Goal: Information Seeking & Learning: Learn about a topic

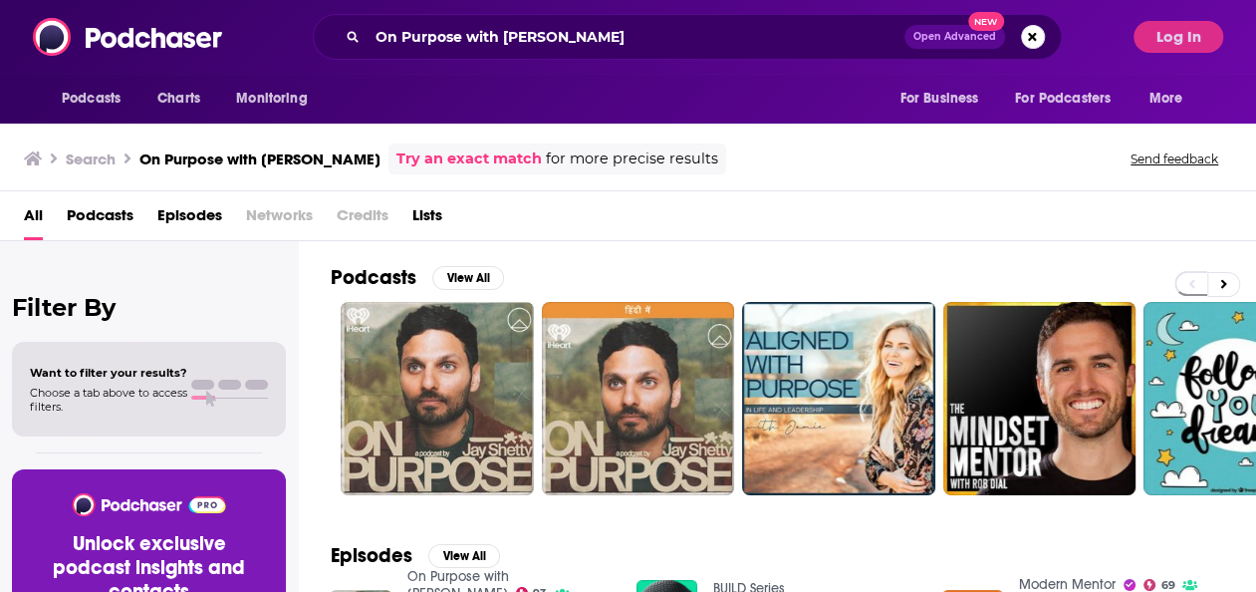
scroll to position [60, 0]
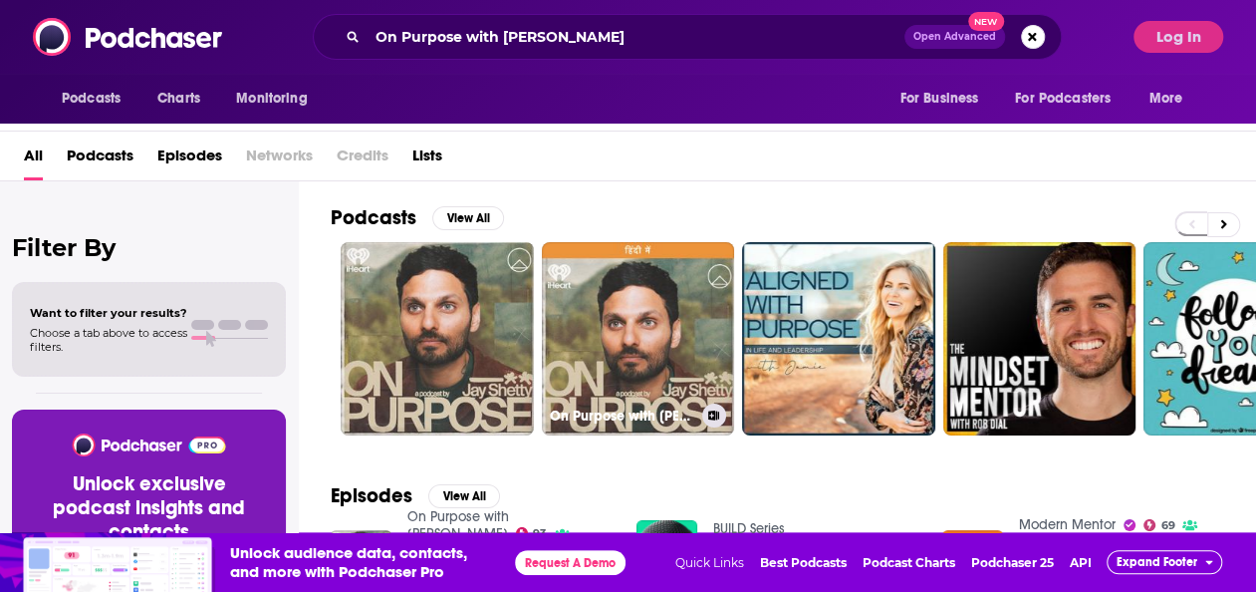
drag, startPoint x: 0, startPoint y: 0, endPoint x: 707, endPoint y: 235, distance: 745.2
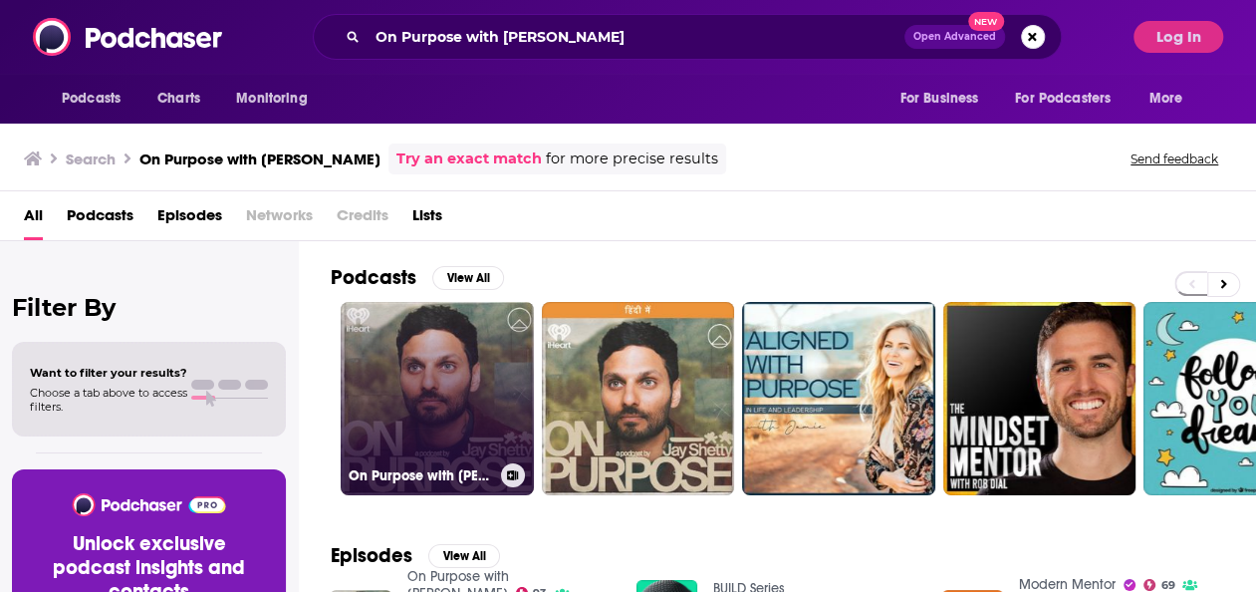
click at [378, 335] on link "On Purpose with [PERSON_NAME]" at bounding box center [437, 398] width 193 height 193
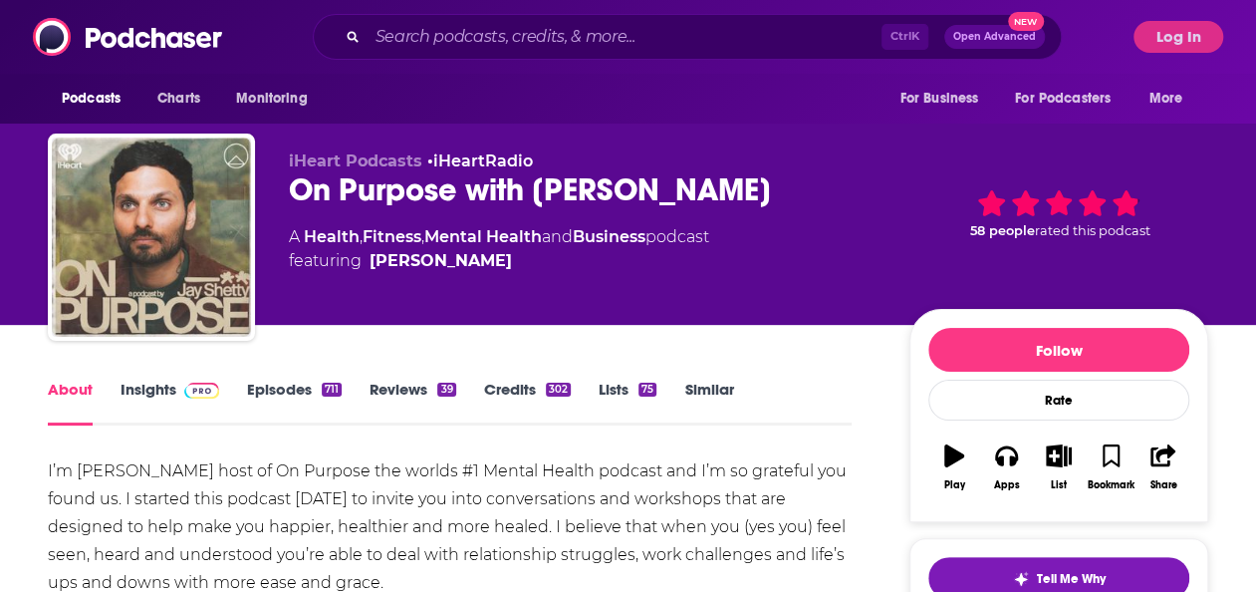
click at [174, 389] on link "Insights" at bounding box center [170, 402] width 99 height 46
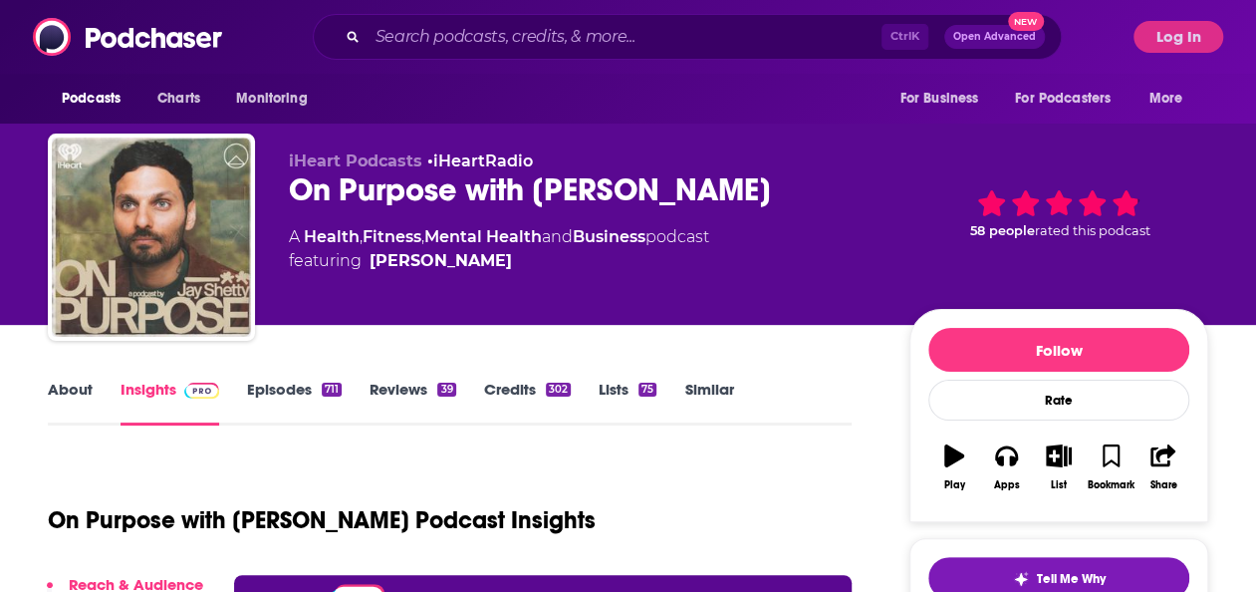
scroll to position [382, 0]
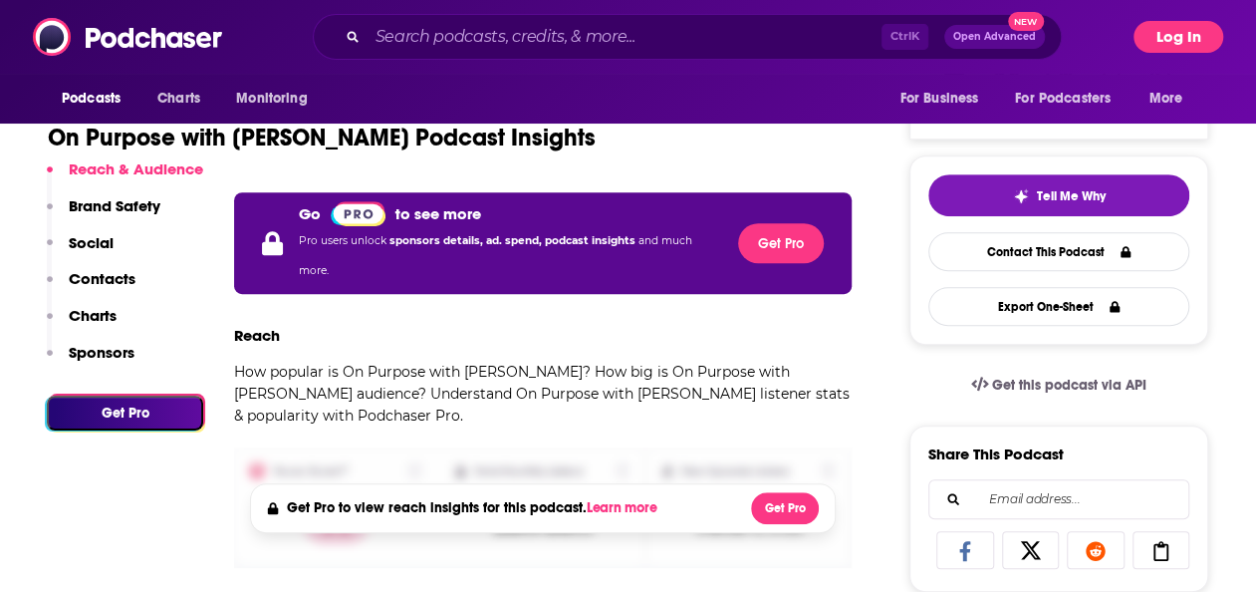
click at [1179, 36] on button "Log In" at bounding box center [1178, 37] width 90 height 32
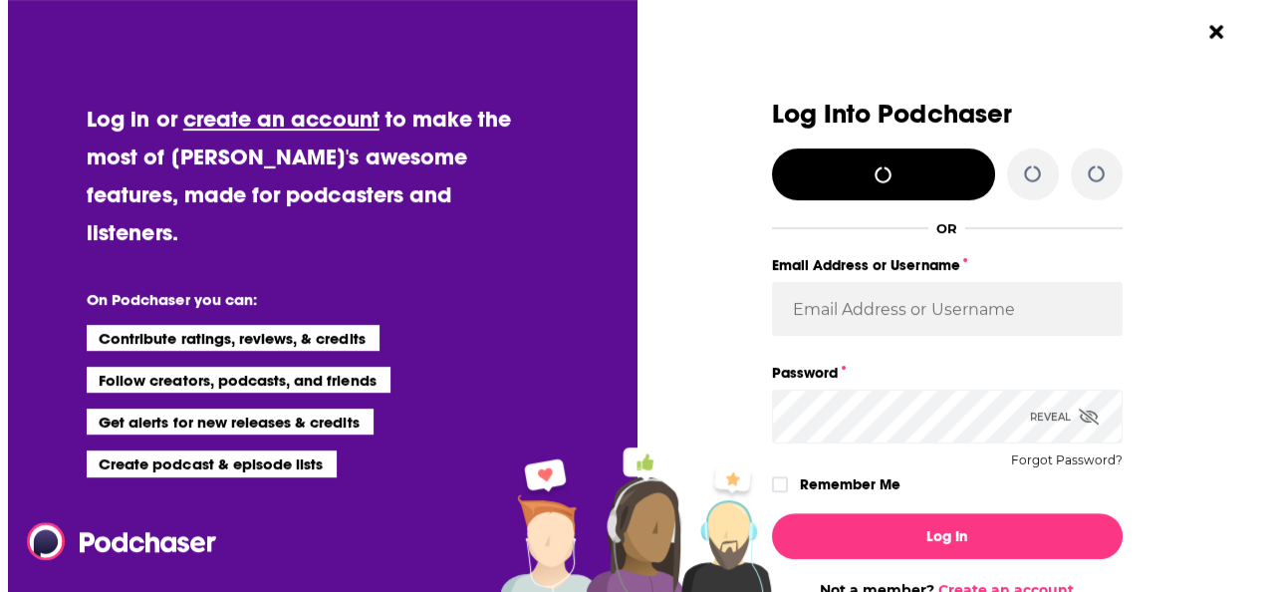
scroll to position [0, 0]
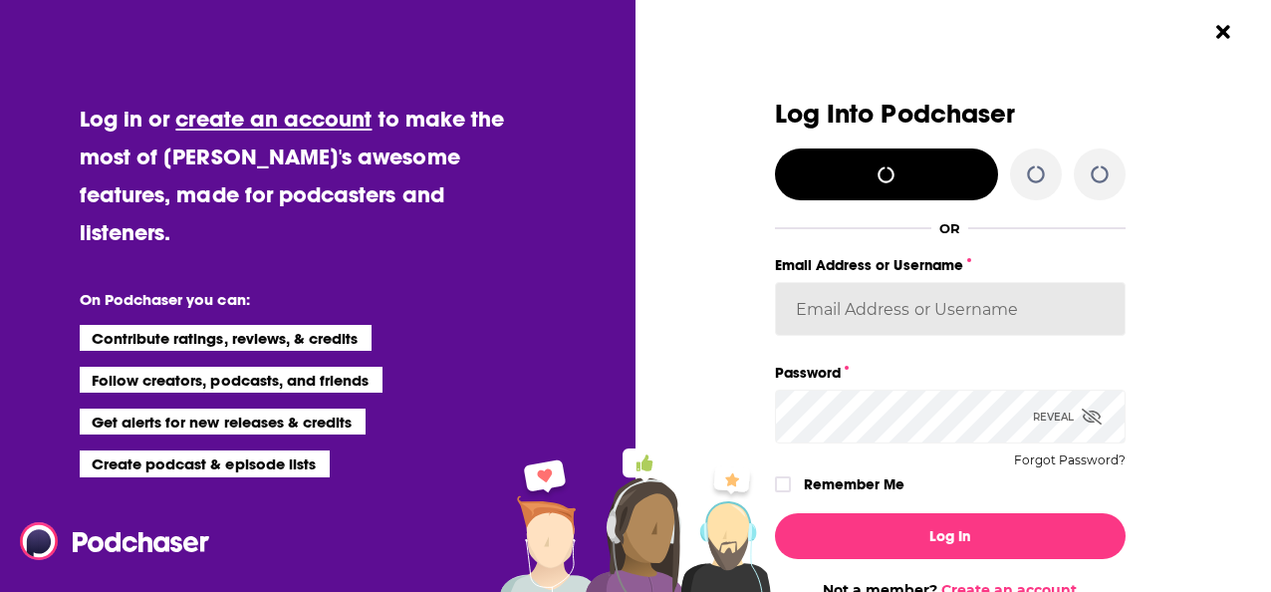
type input "[EMAIL_ADDRESS][PERSON_NAME][DOMAIN_NAME]"
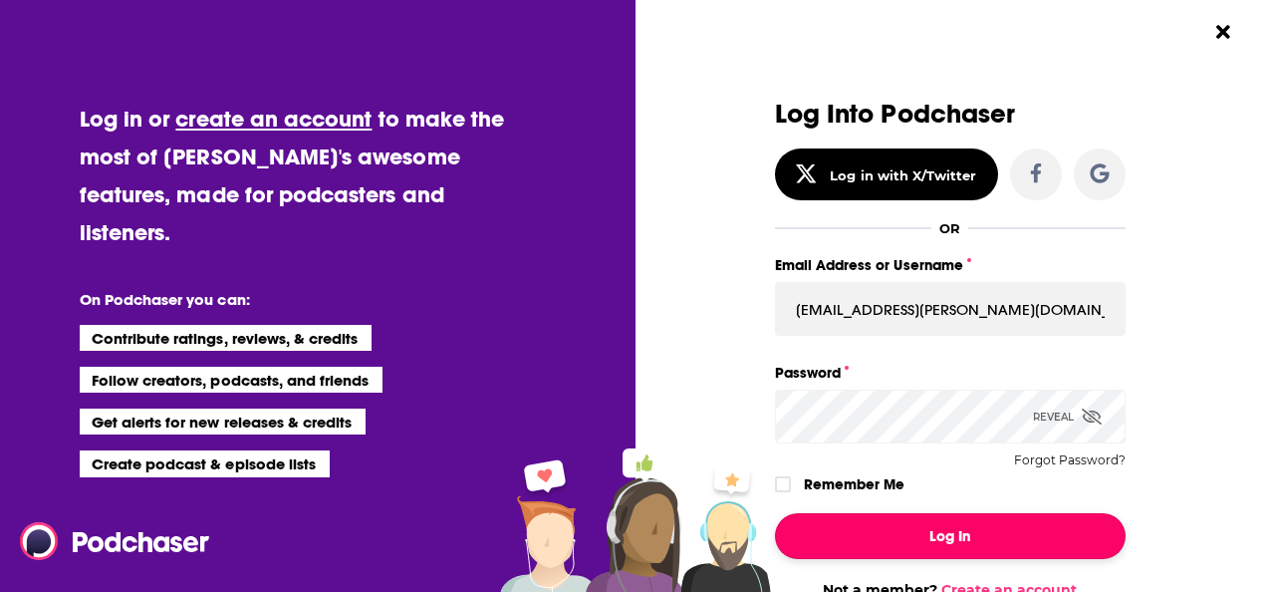
click at [930, 546] on button "Log In" at bounding box center [950, 536] width 351 height 46
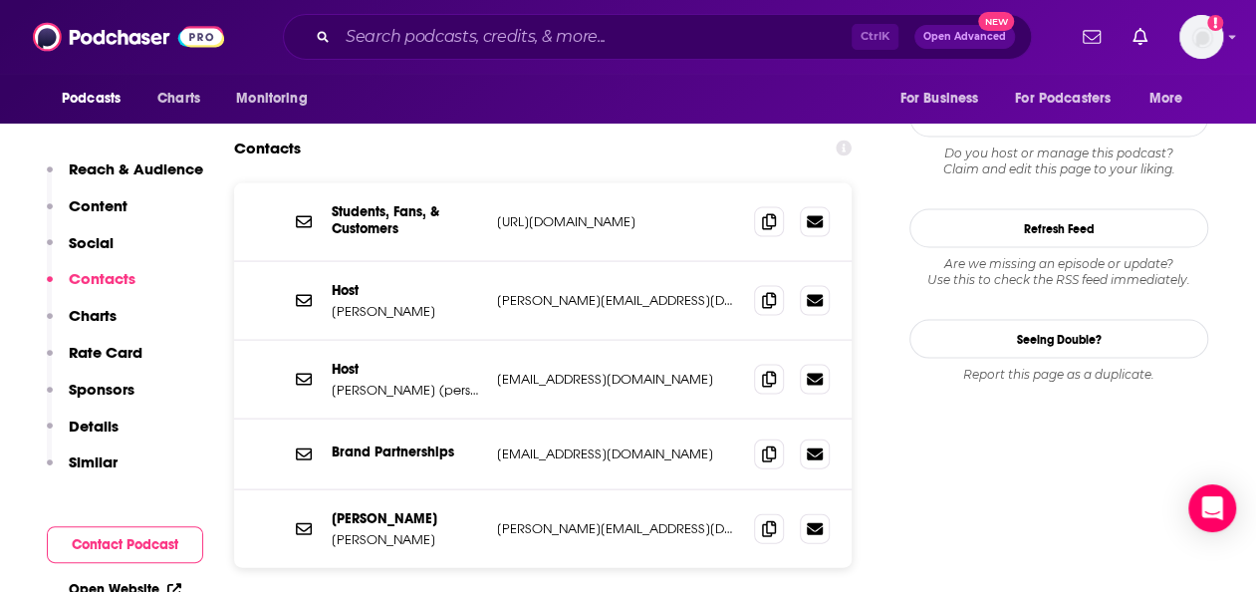
scroll to position [1925, 0]
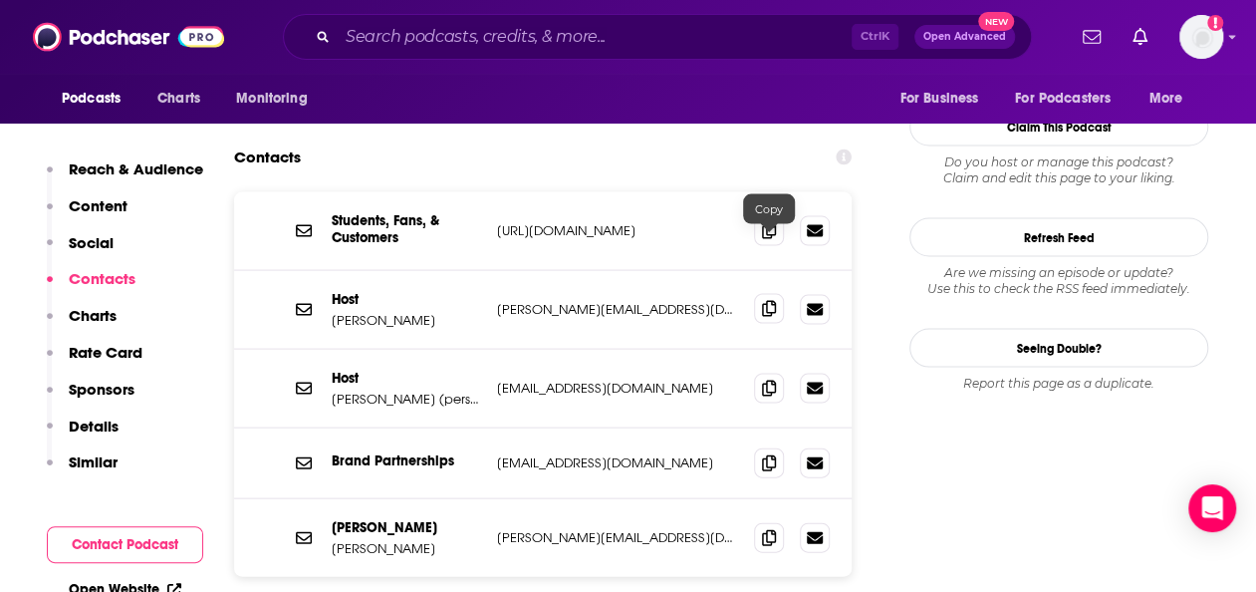
click at [762, 301] on icon at bounding box center [769, 309] width 14 height 16
click at [773, 529] on icon at bounding box center [769, 537] width 14 height 16
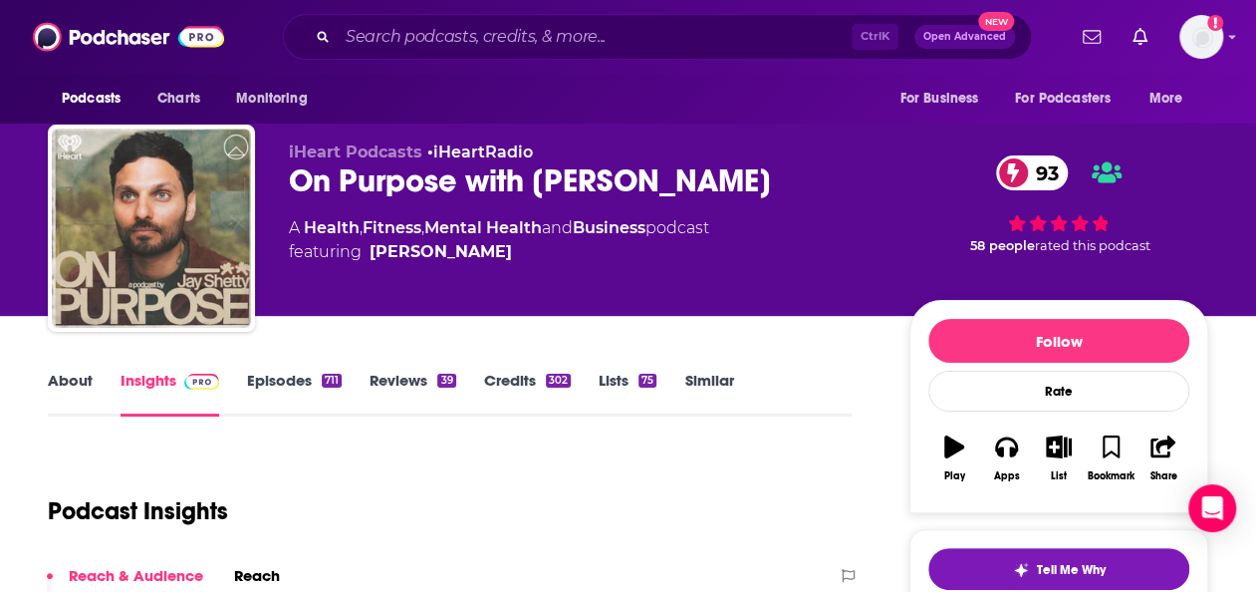
scroll to position [0, 0]
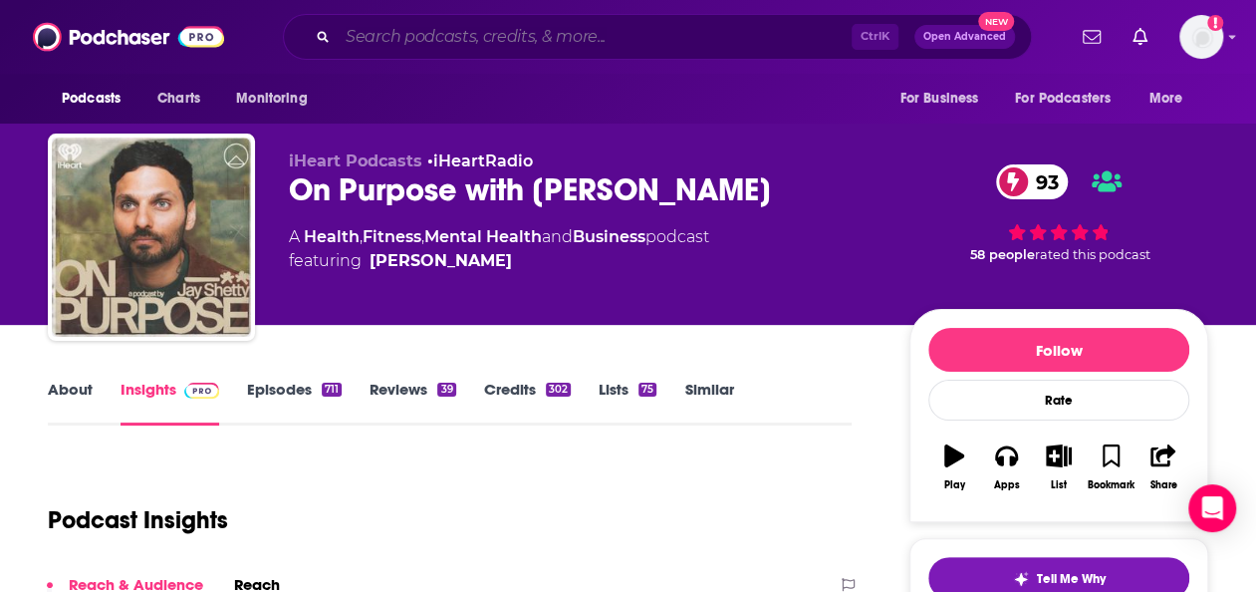
click at [584, 35] on input "Search podcasts, credits, & more..." at bounding box center [595, 37] width 514 height 32
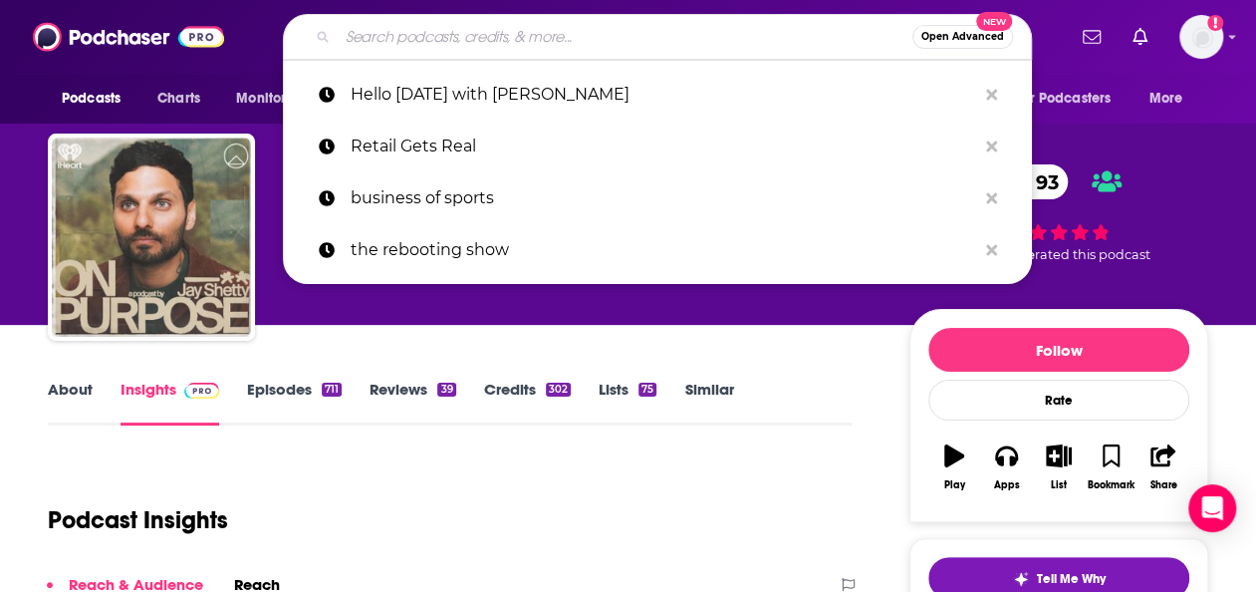
paste input "Superwomen with [PERSON_NAME]"
type input "Superwomen with [PERSON_NAME]"
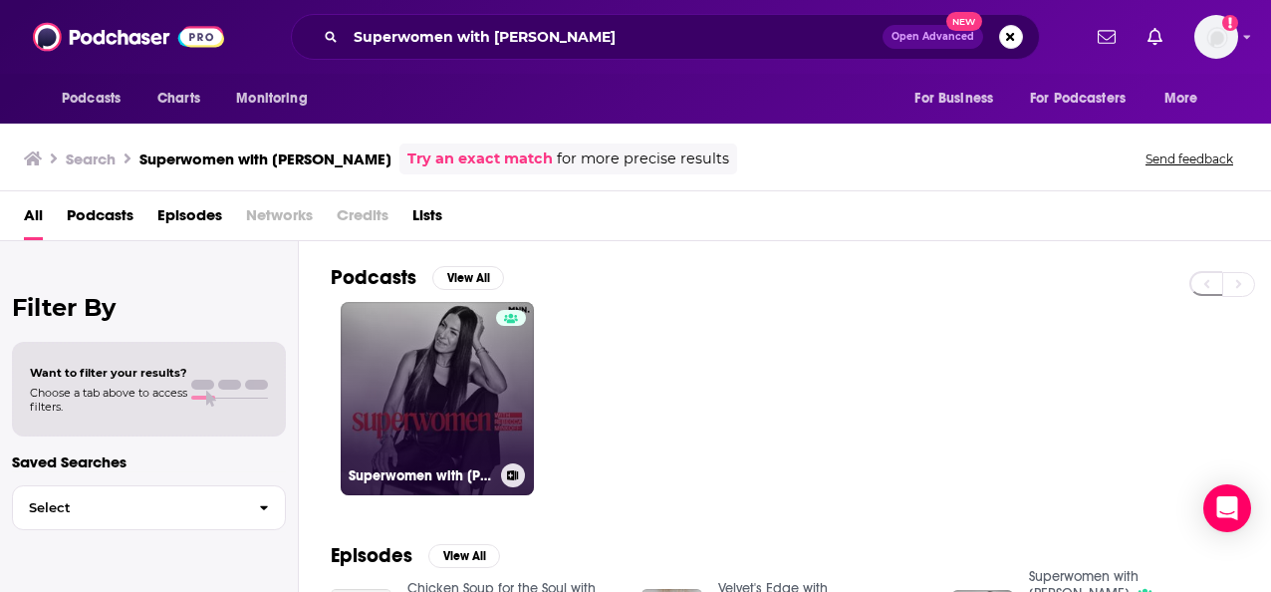
click at [443, 418] on link "Superwomen with [PERSON_NAME]" at bounding box center [437, 398] width 193 height 193
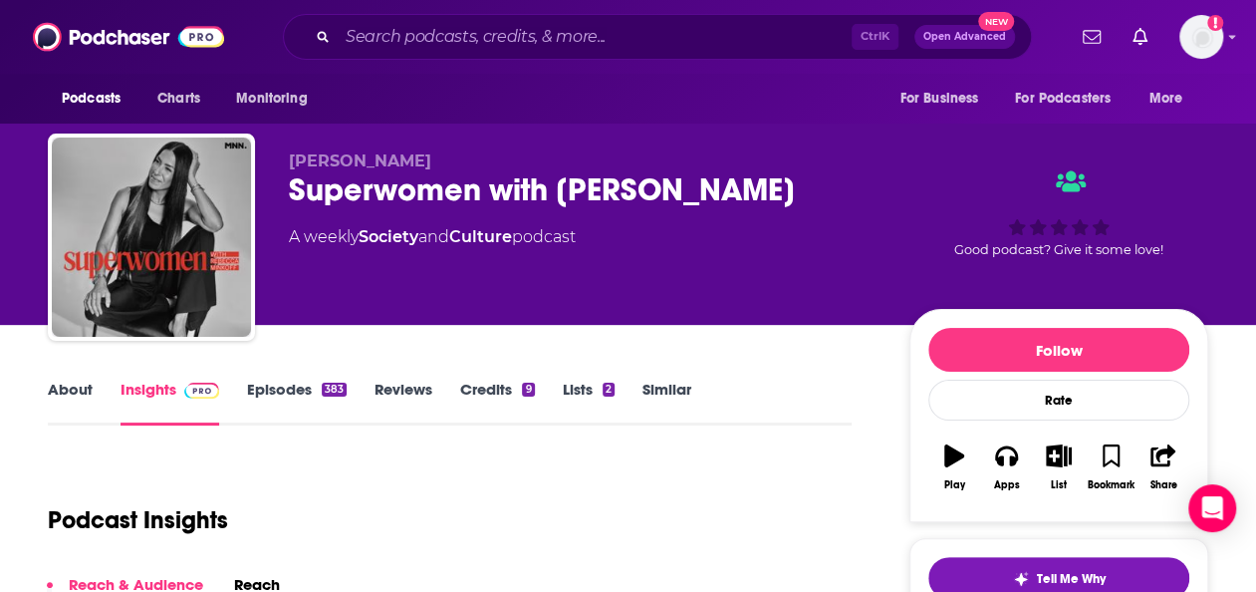
click at [298, 394] on link "Episodes 383" at bounding box center [297, 402] width 100 height 46
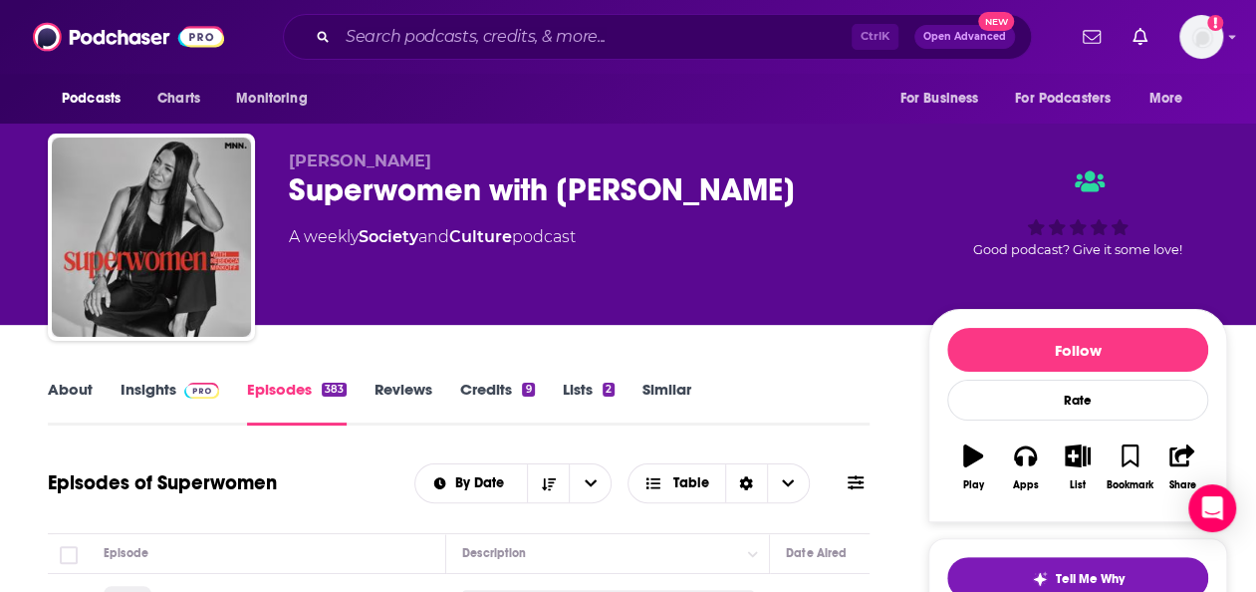
click at [159, 394] on link "Insights" at bounding box center [170, 402] width 99 height 46
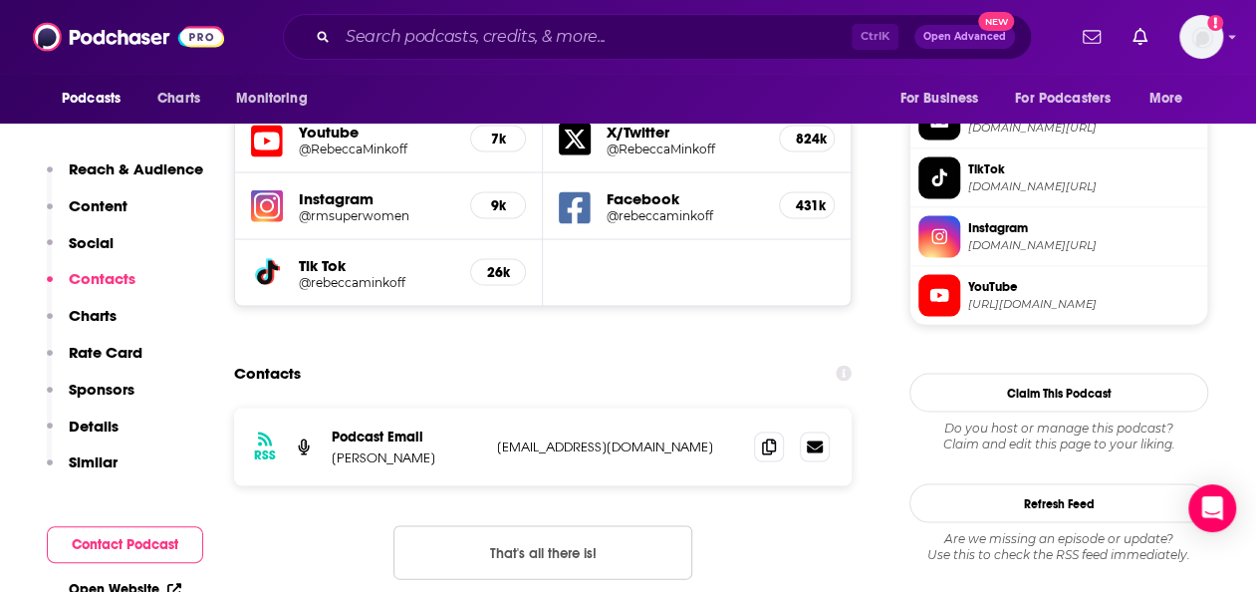
scroll to position [1822, 0]
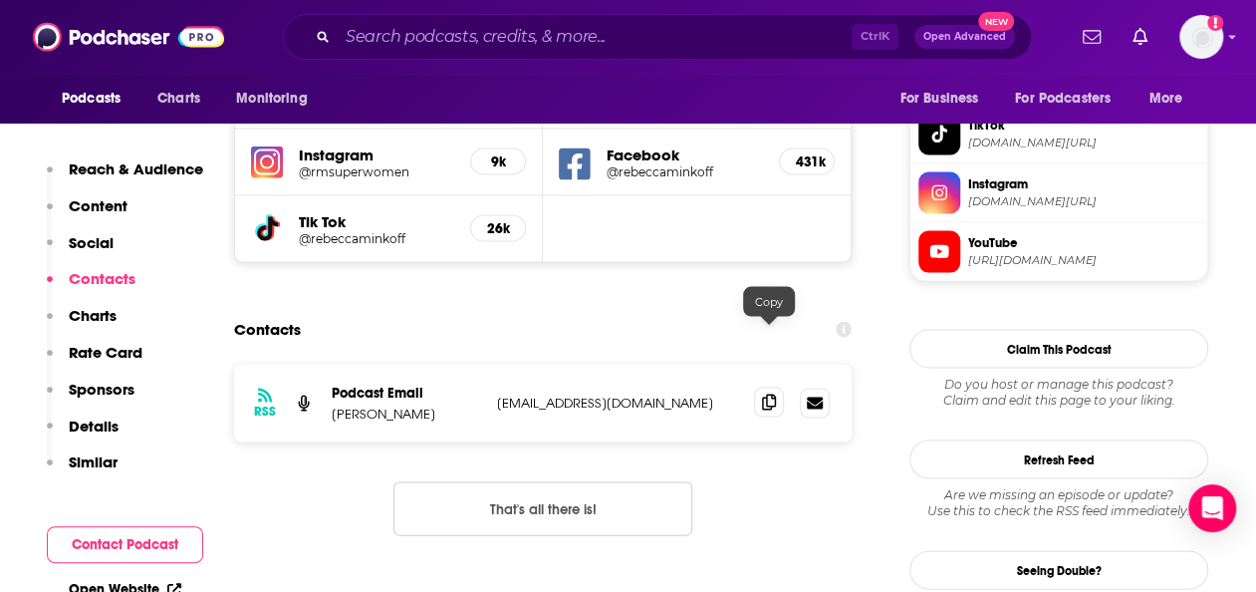
click at [771, 393] on icon at bounding box center [769, 401] width 14 height 16
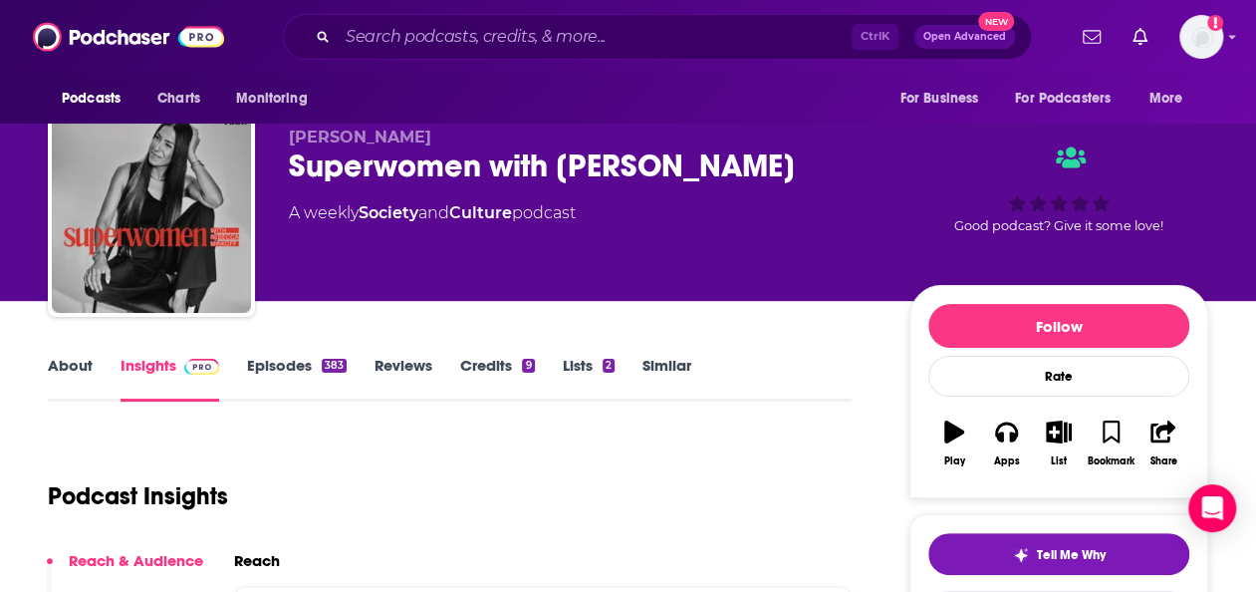
scroll to position [0, 0]
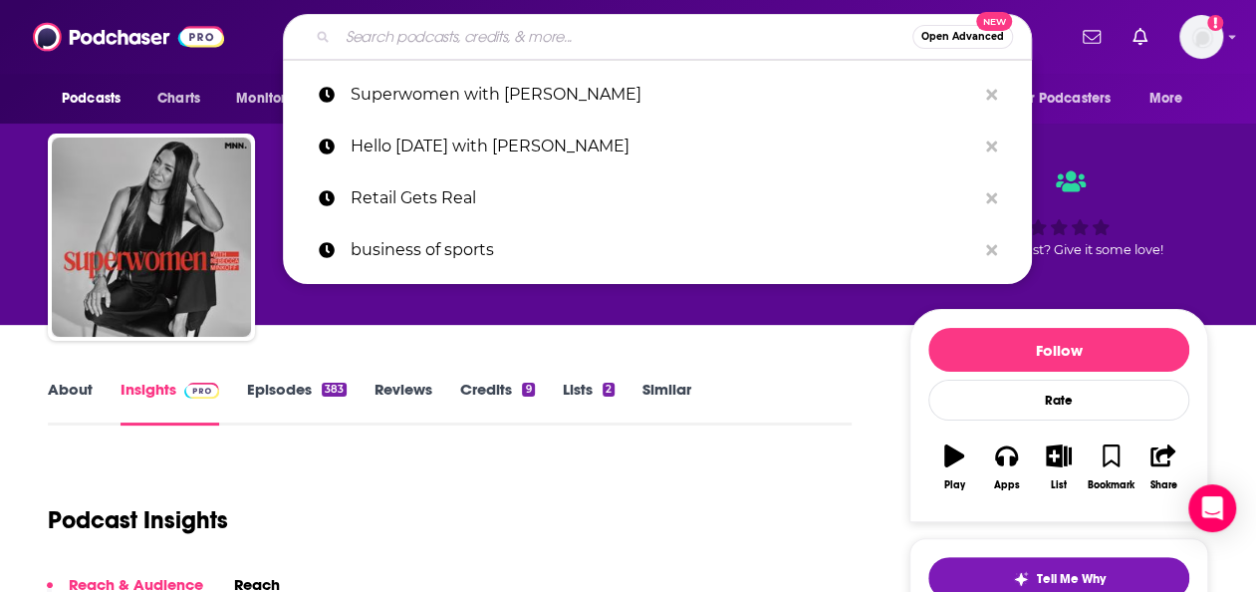
click at [555, 24] on input "Search podcasts, credits, & more..." at bounding box center [625, 37] width 575 height 32
paste input "The Culture Study Podcast"
type input "The Culture Study Podcast"
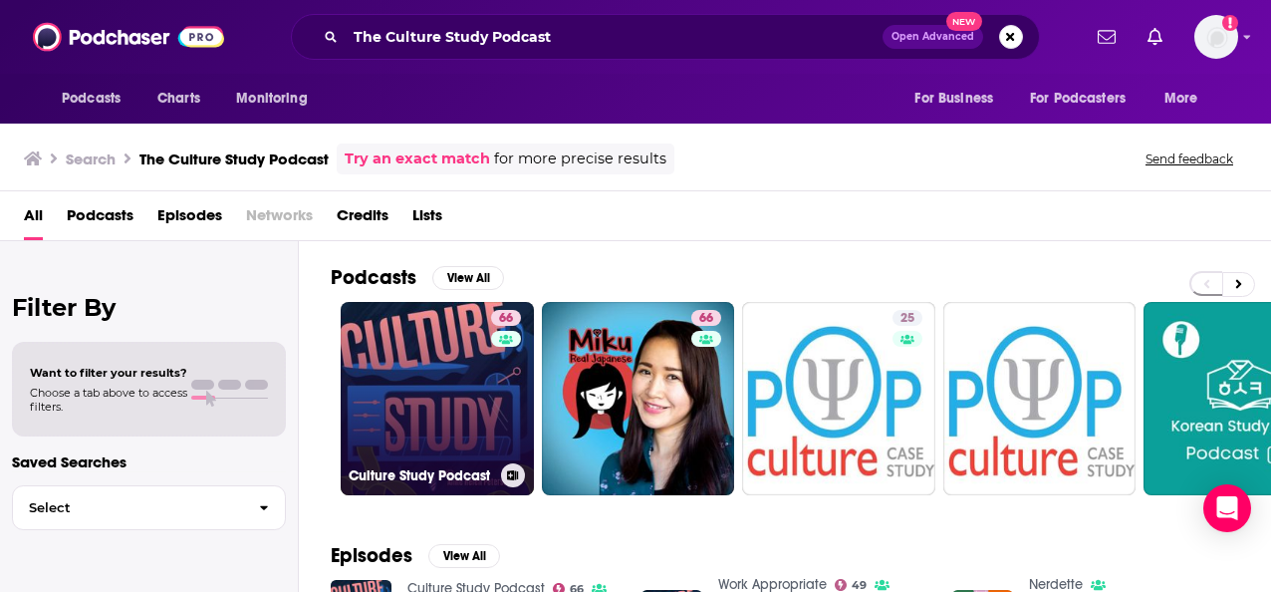
click at [449, 418] on link "66 Culture Study Podcast" at bounding box center [437, 398] width 193 height 193
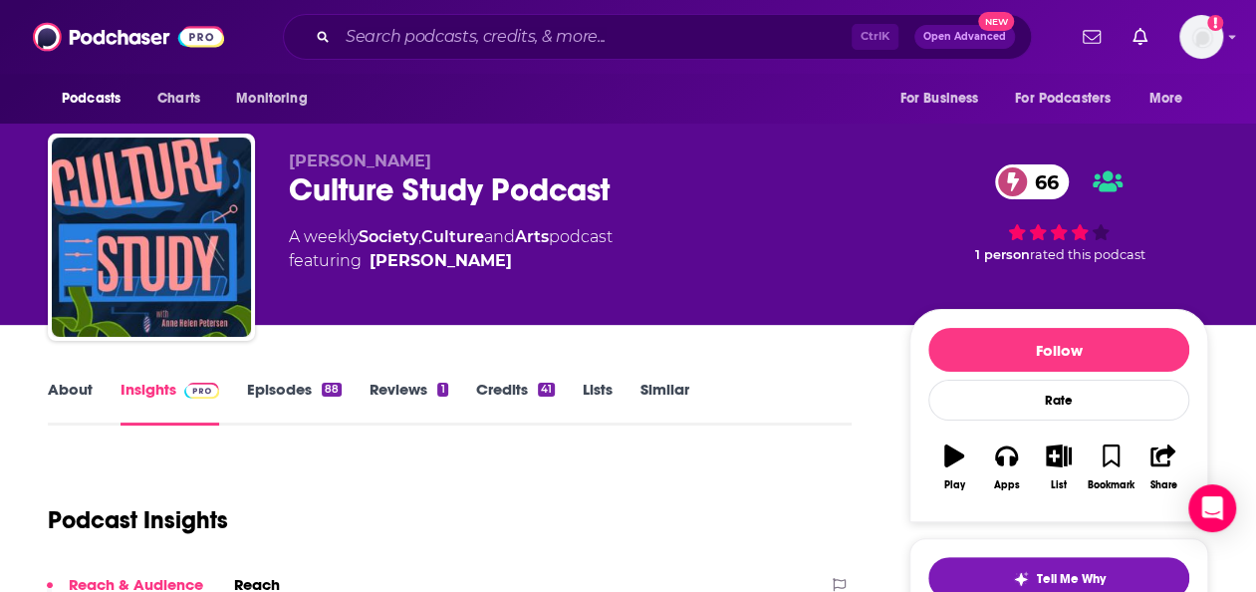
click at [298, 390] on link "Episodes 88" at bounding box center [294, 402] width 95 height 46
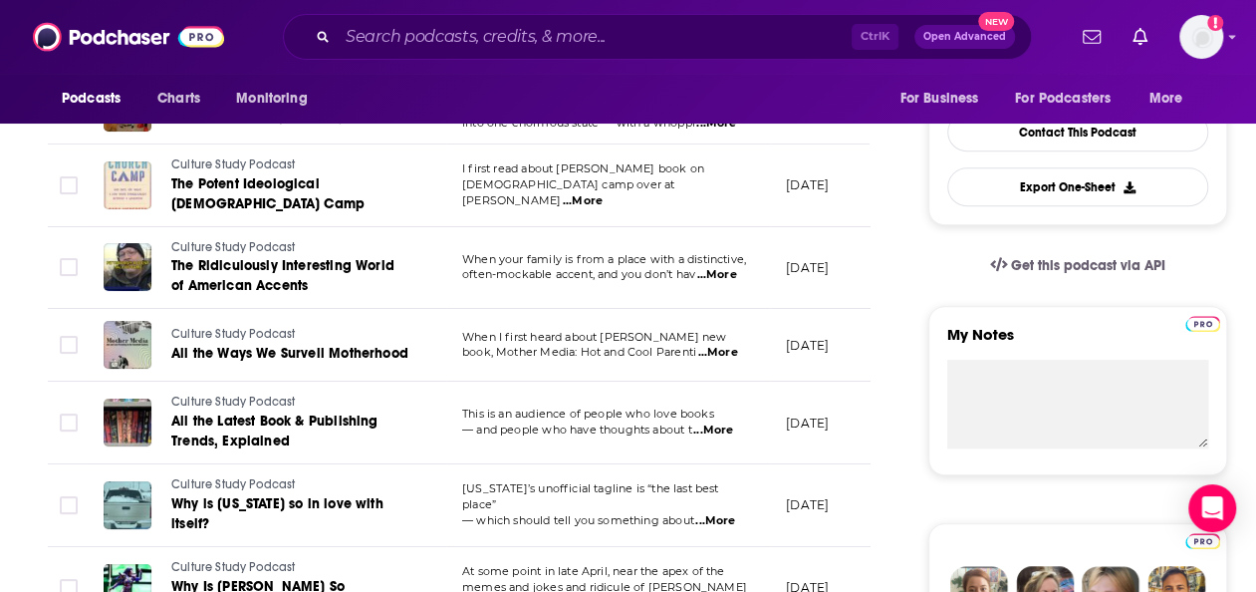
scroll to position [503, 0]
